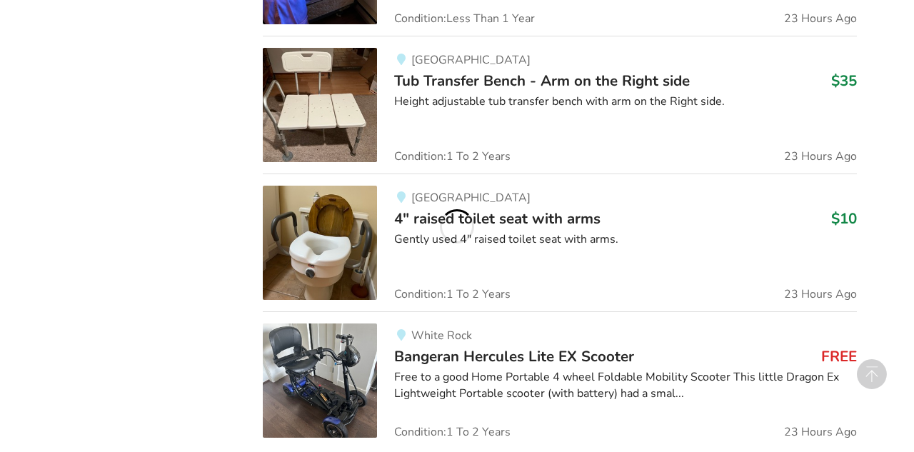
scroll to position [4415, 0]
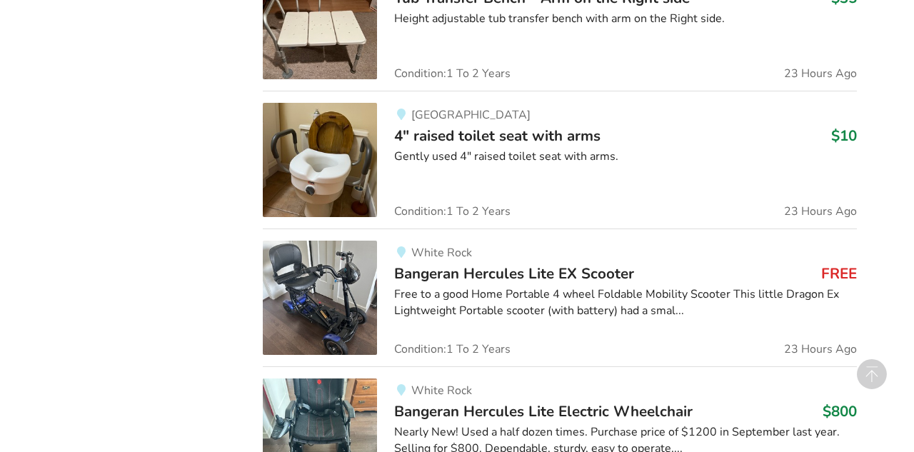
click at [451, 134] on span "4" raised toilet seat with arms" at bounding box center [497, 136] width 206 height 20
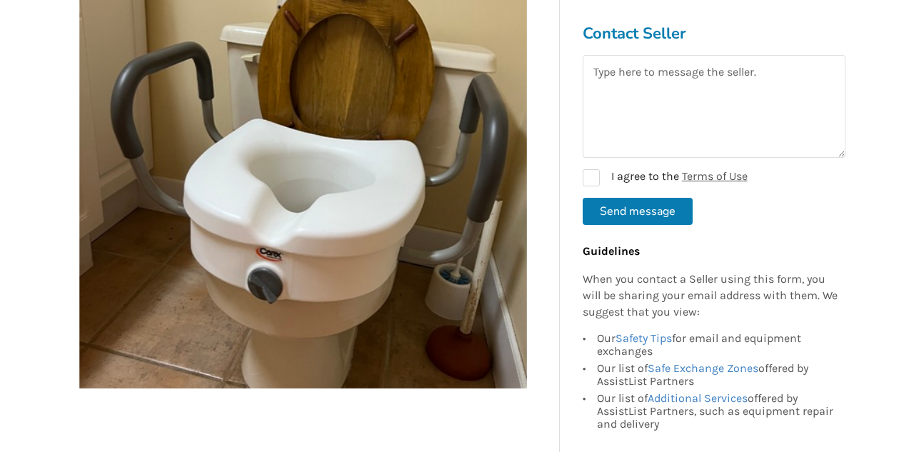
scroll to position [320, 0]
click at [589, 73] on textarea at bounding box center [714, 106] width 263 height 103
click at [593, 91] on textarea "Hello! I have a similar one, getting old." at bounding box center [714, 106] width 263 height 103
click at [810, 68] on textarea "Hello! I have a similar one, getting old." at bounding box center [714, 106] width 263 height 103
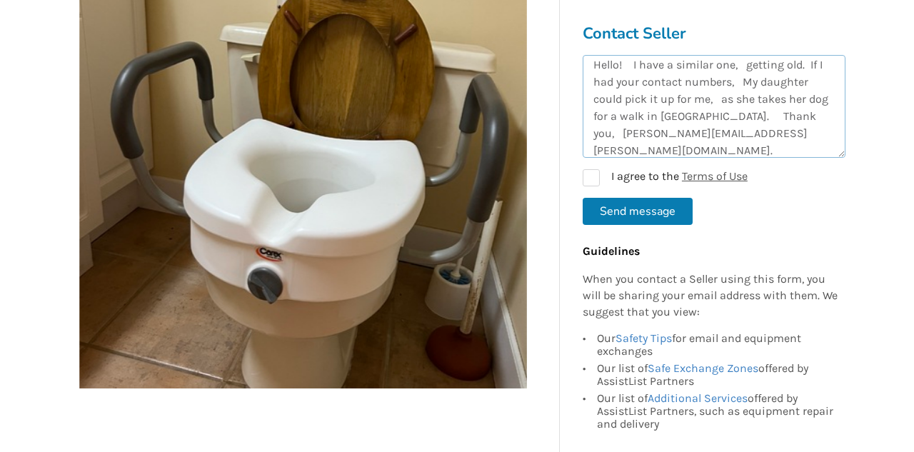
scroll to position [24, 0]
type textarea "Hello! I have a similar one, getting old. If I had your contact numbers, My dau…"
click at [592, 173] on label "I agree to the Terms of Use" at bounding box center [665, 177] width 165 height 17
checkbox input "true"
click at [639, 211] on button "Send message" at bounding box center [638, 211] width 110 height 27
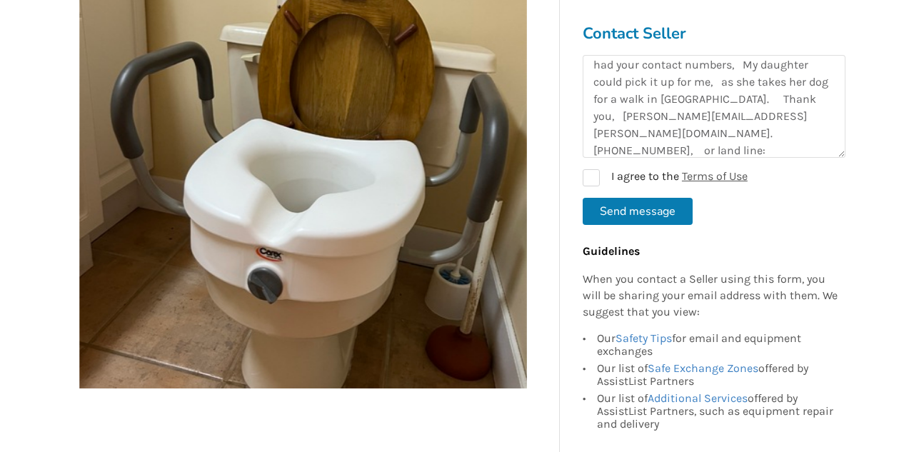
checkbox input "false"
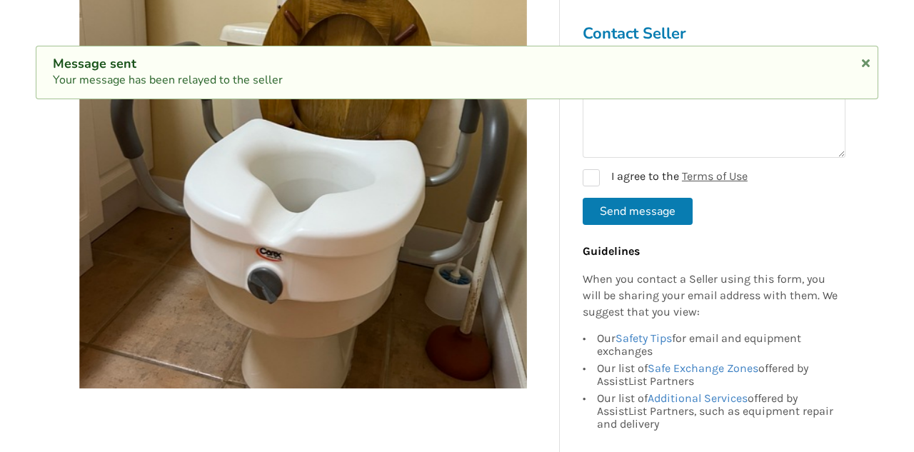
scroll to position [0, 0]
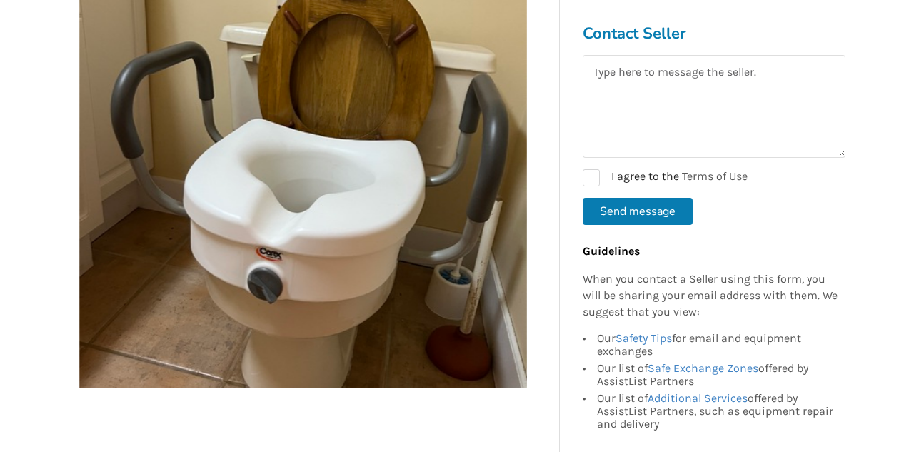
click at [628, 210] on button "Send message" at bounding box center [638, 211] width 110 height 27
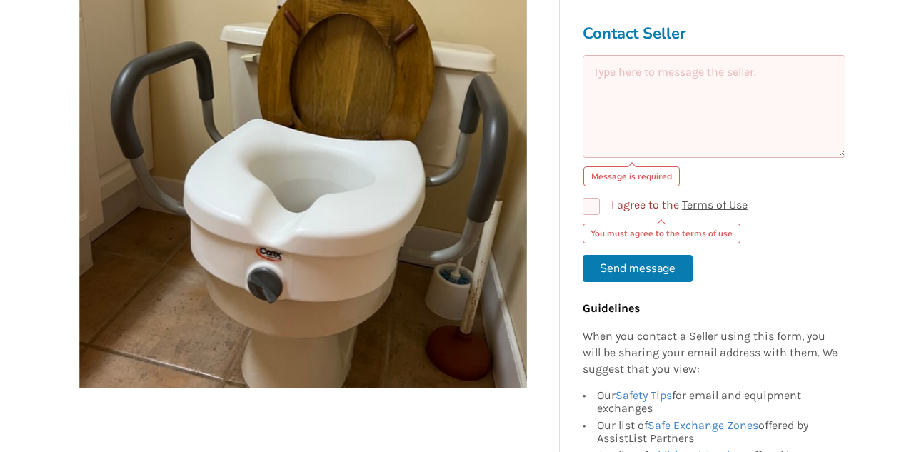
click at [628, 216] on div "You must agree to the terms of use" at bounding box center [714, 229] width 263 height 29
